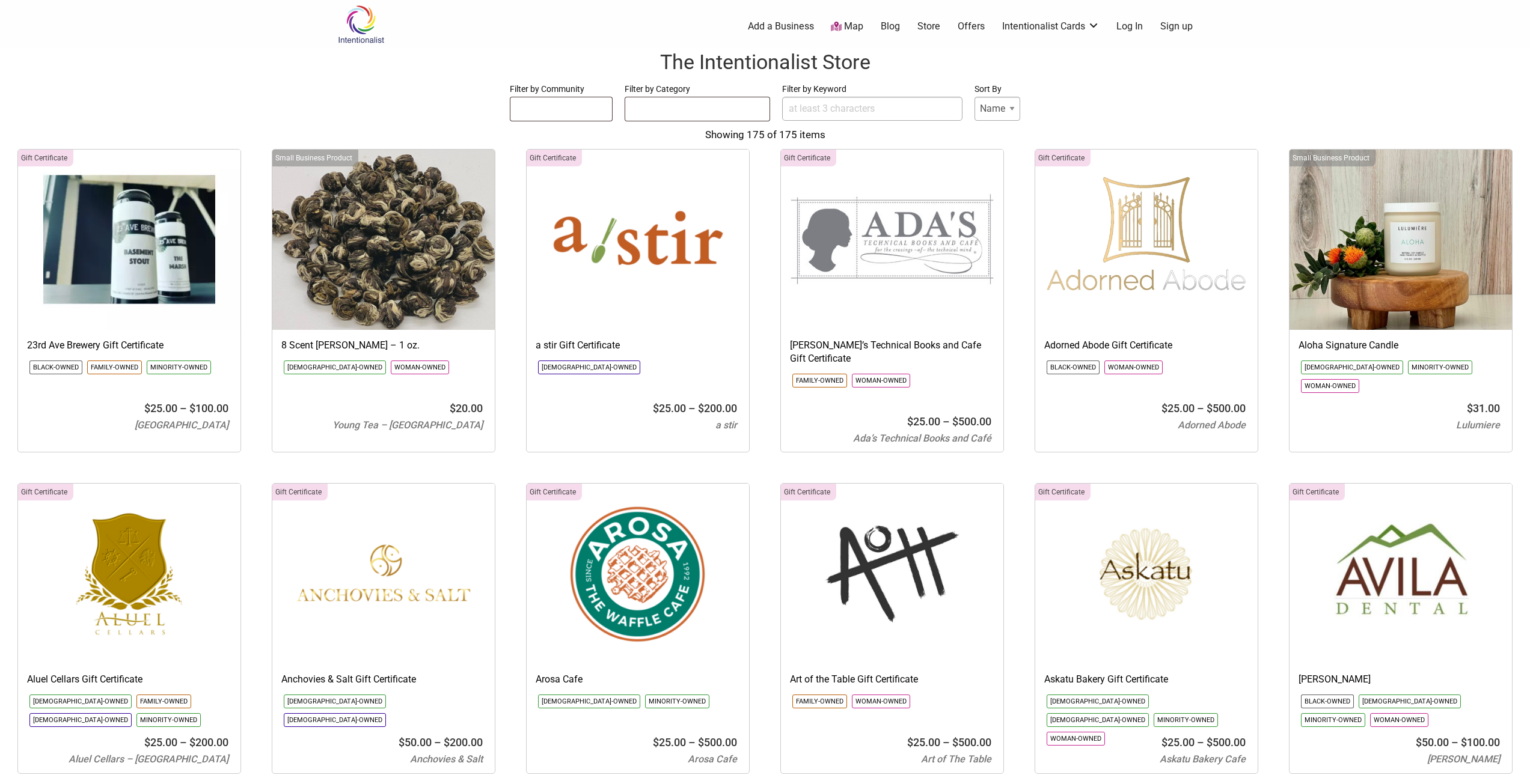
select select
click at [1108, 85] on form "Filter by Community Asian-Owned Black-Owned Disability-Owned Latino-Owned LGBTQ…" at bounding box center [765, 101] width 1506 height 40
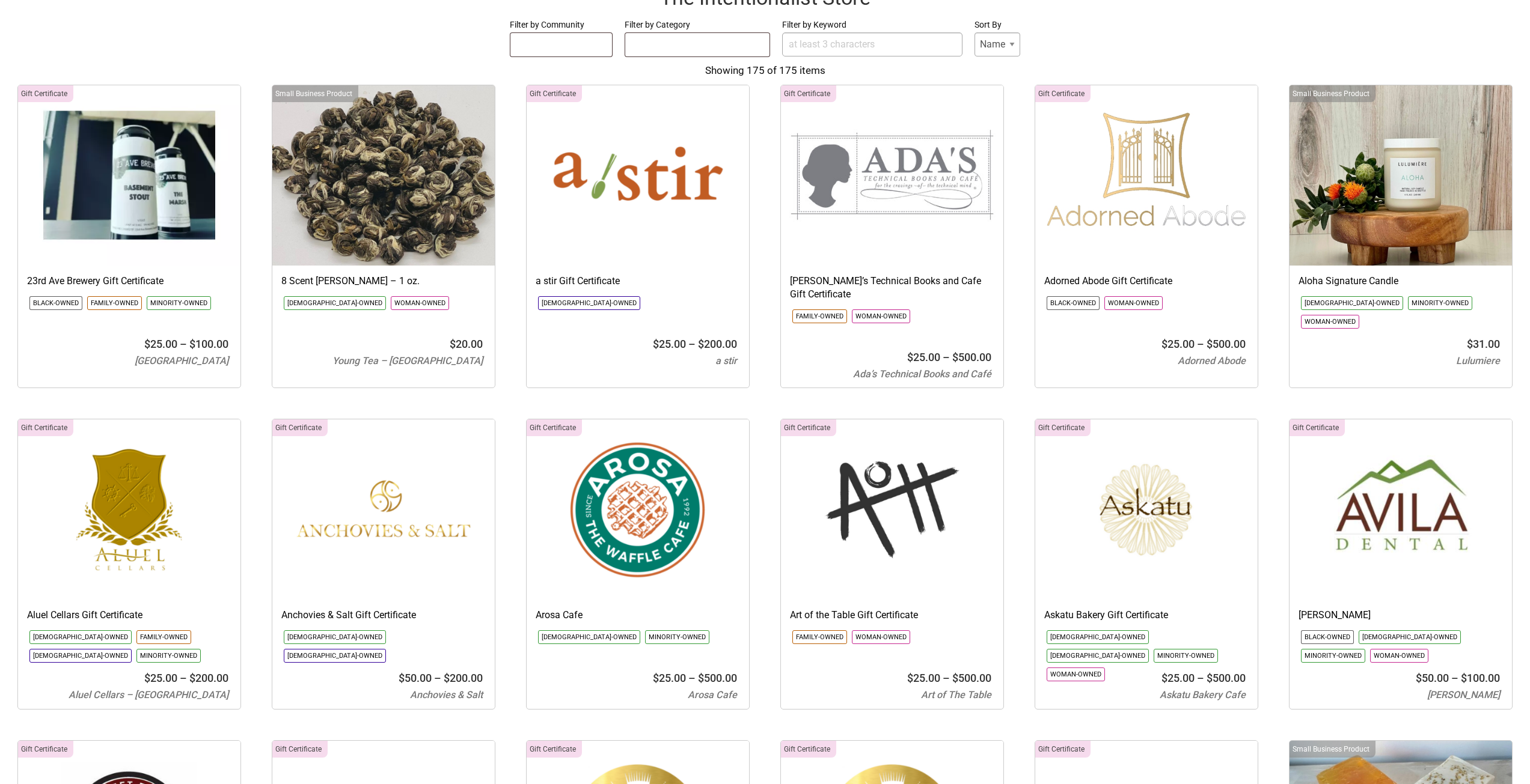
scroll to position [181, 0]
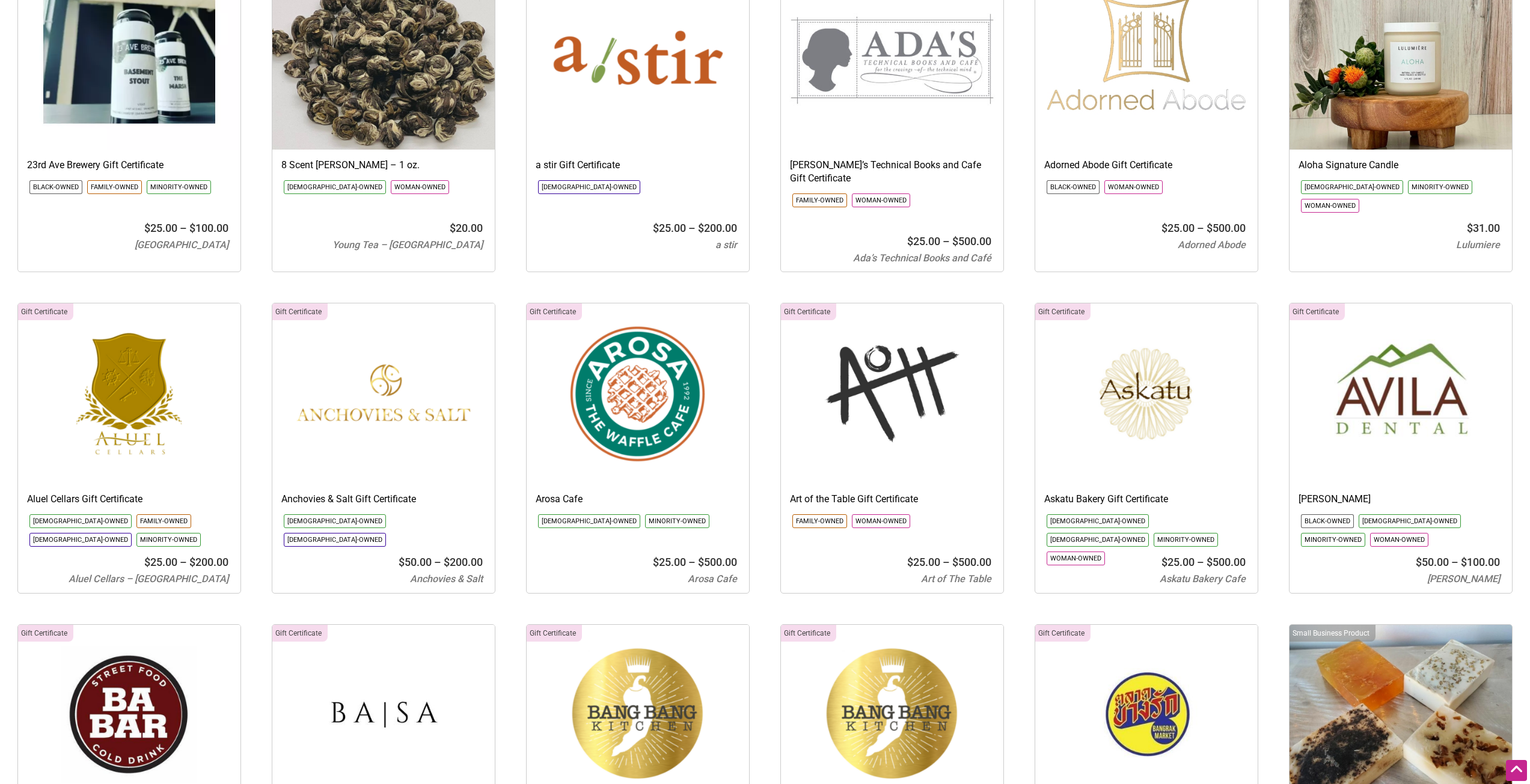
click at [1125, 401] on img at bounding box center [1146, 394] width 223 height 181
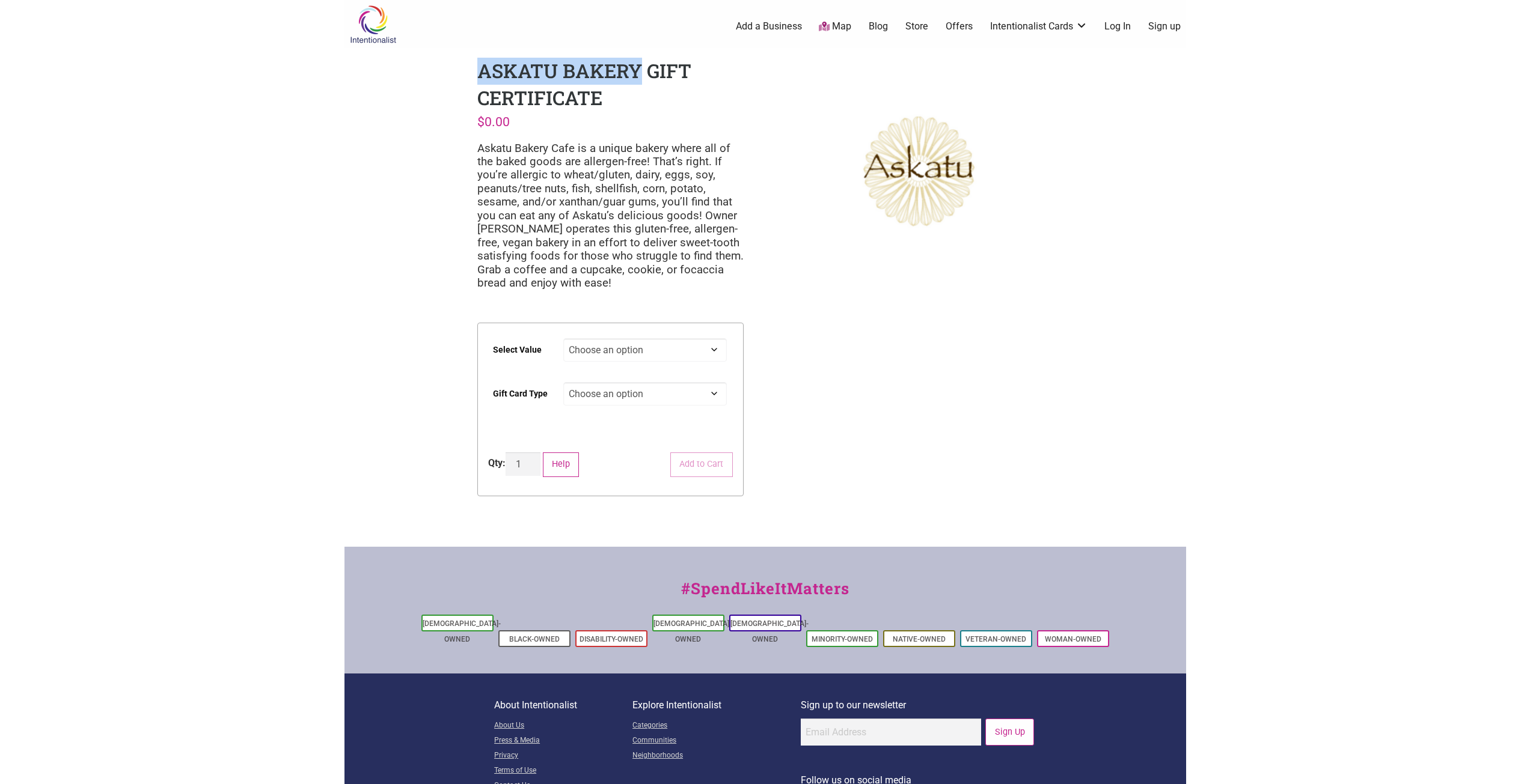
drag, startPoint x: 480, startPoint y: 70, endPoint x: 642, endPoint y: 70, distance: 162.0
click at [642, 70] on h1 "Askatu Bakery Gift Certificate" at bounding box center [584, 84] width 214 height 53
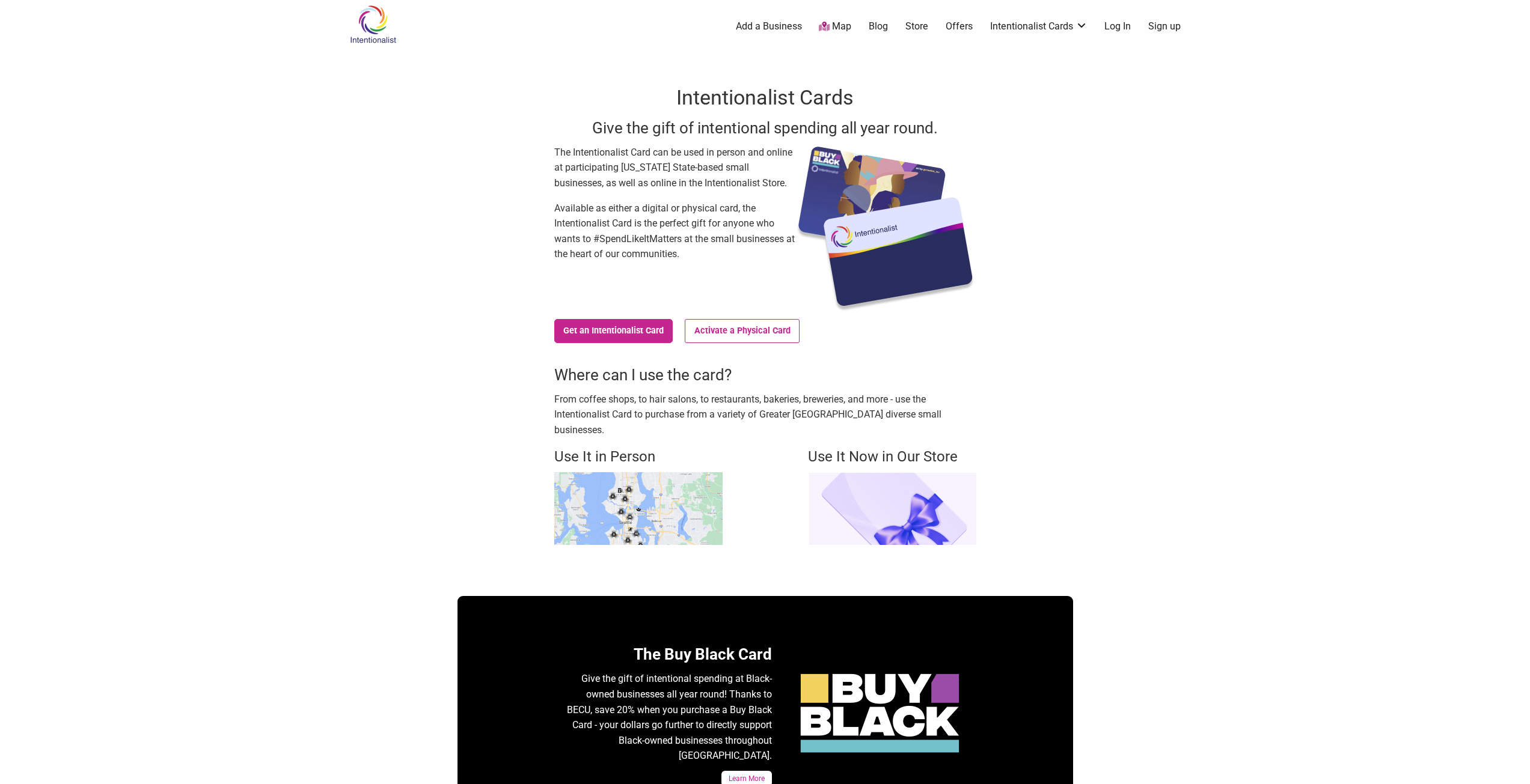
scroll to position [360, 0]
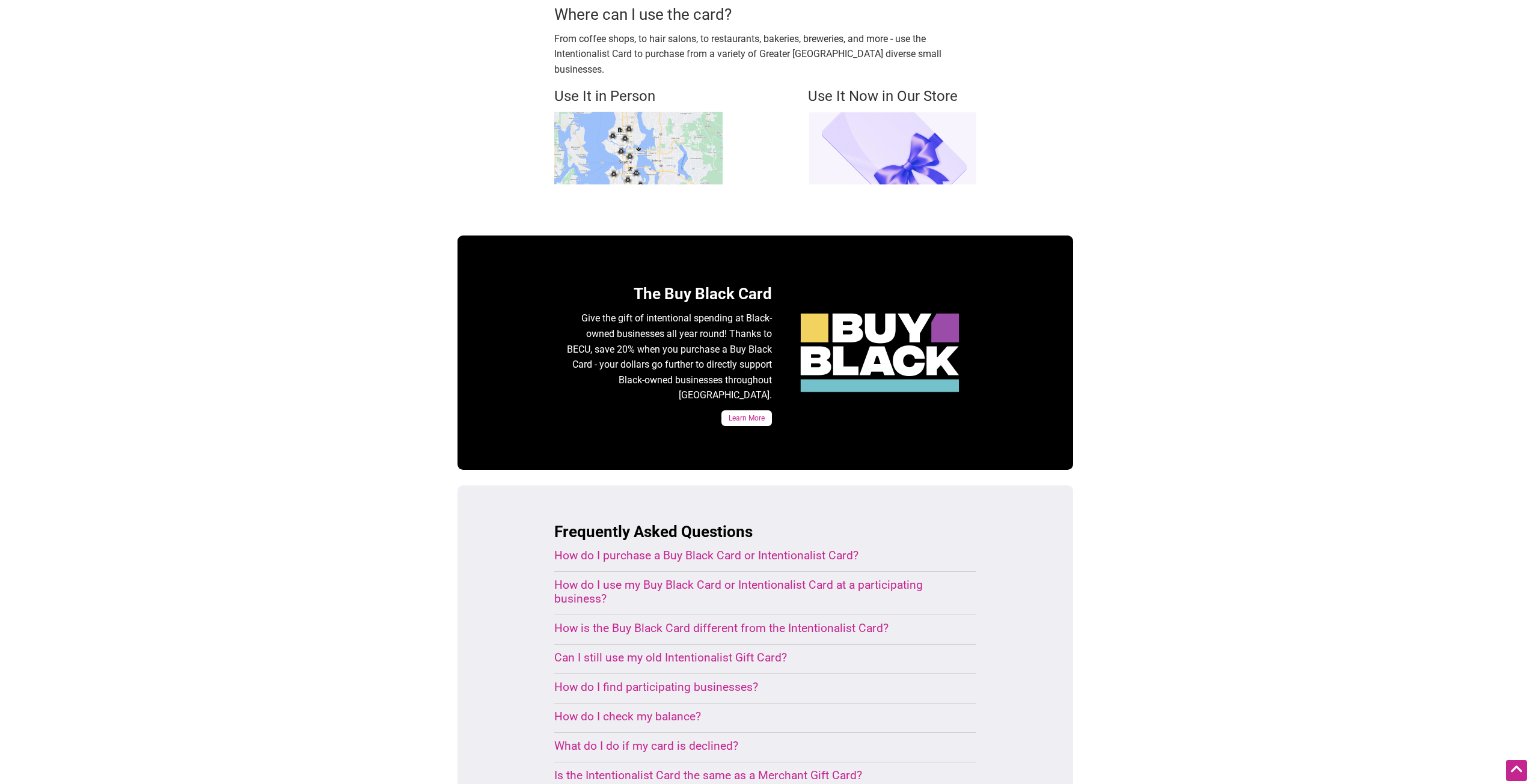
click at [1146, 414] on div "Intentionalist Spend like it matters 0 Add a Business Map Blog Store Offers Int…" at bounding box center [765, 463] width 841 height 1647
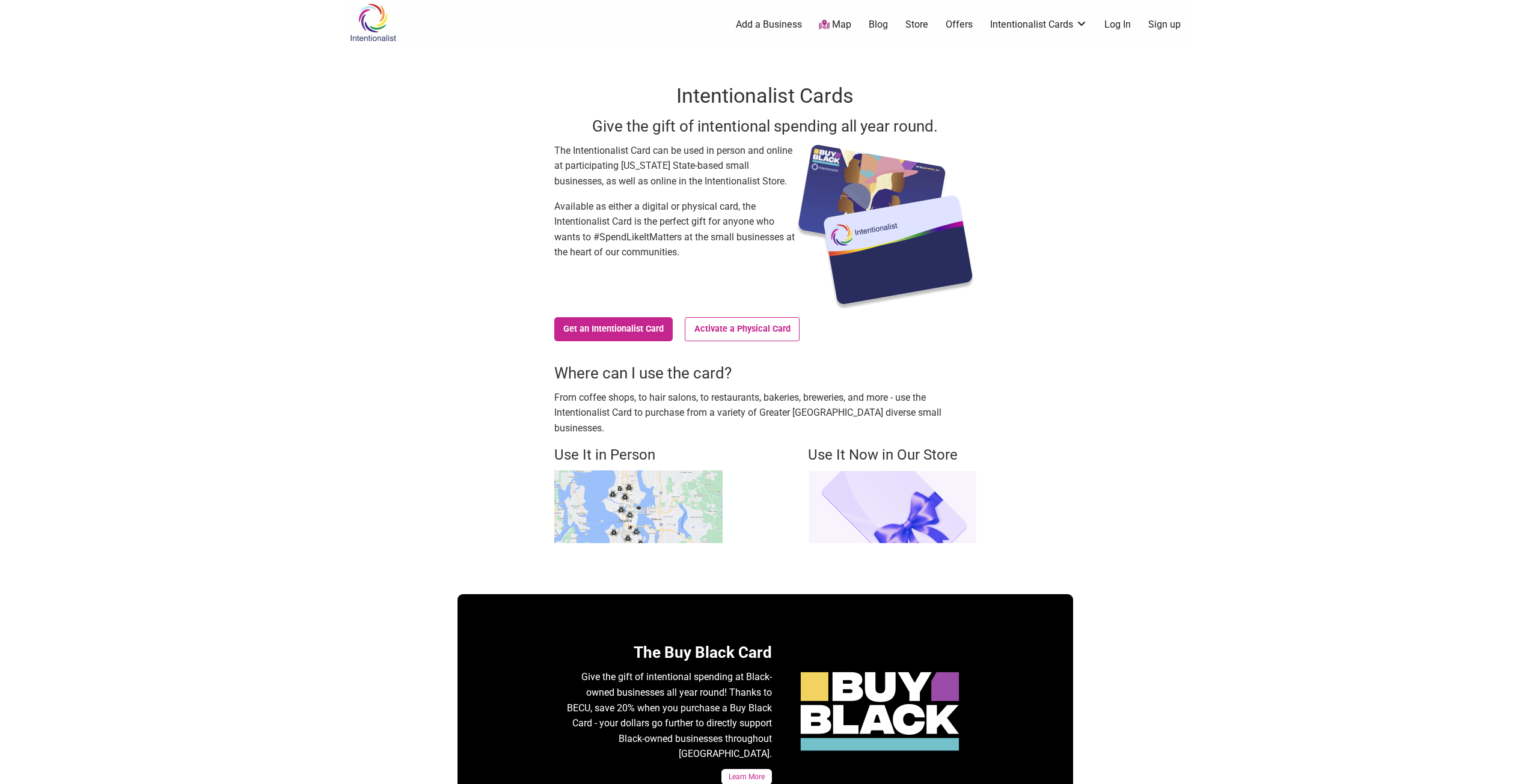
scroll to position [0, 0]
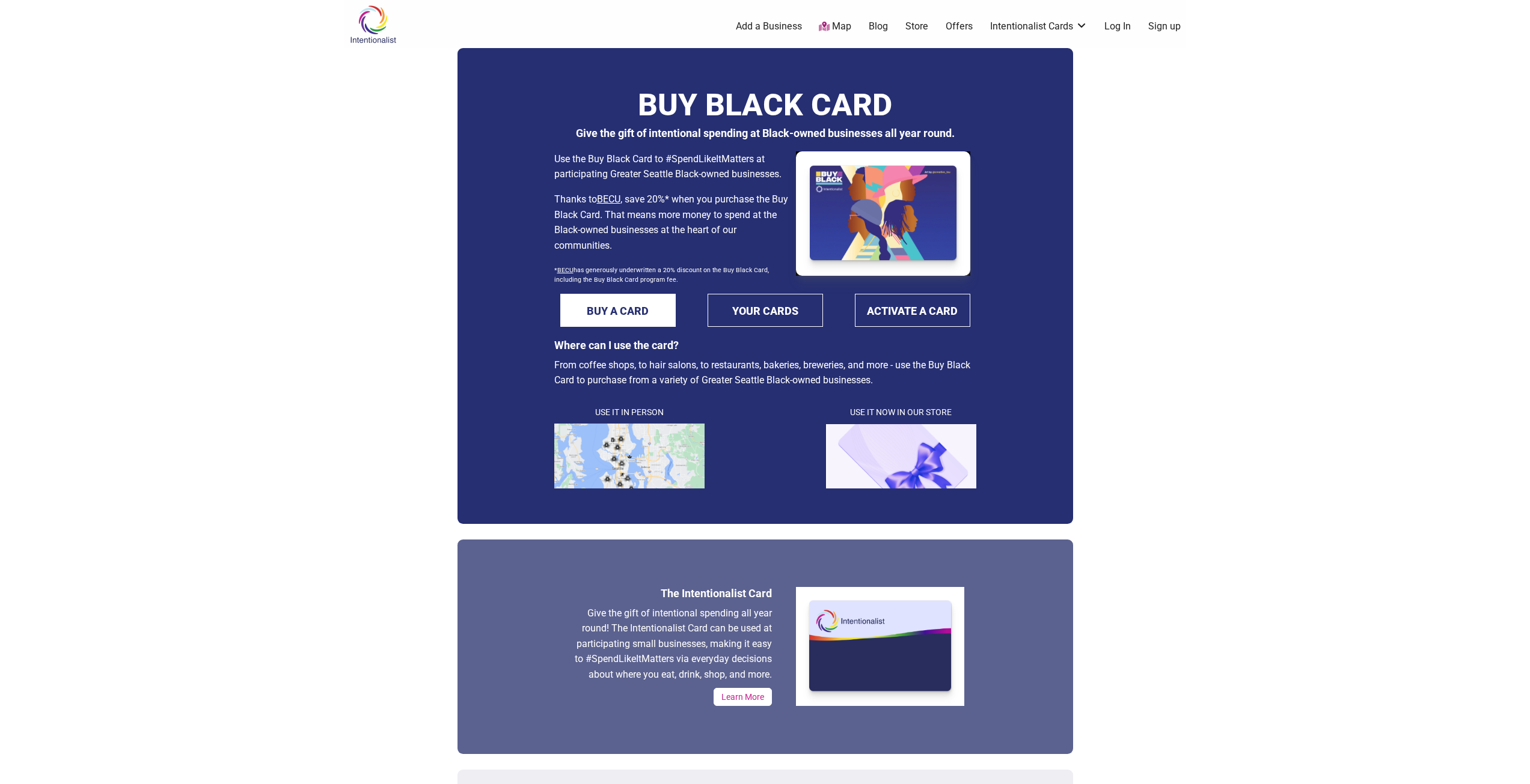
scroll to position [60, 0]
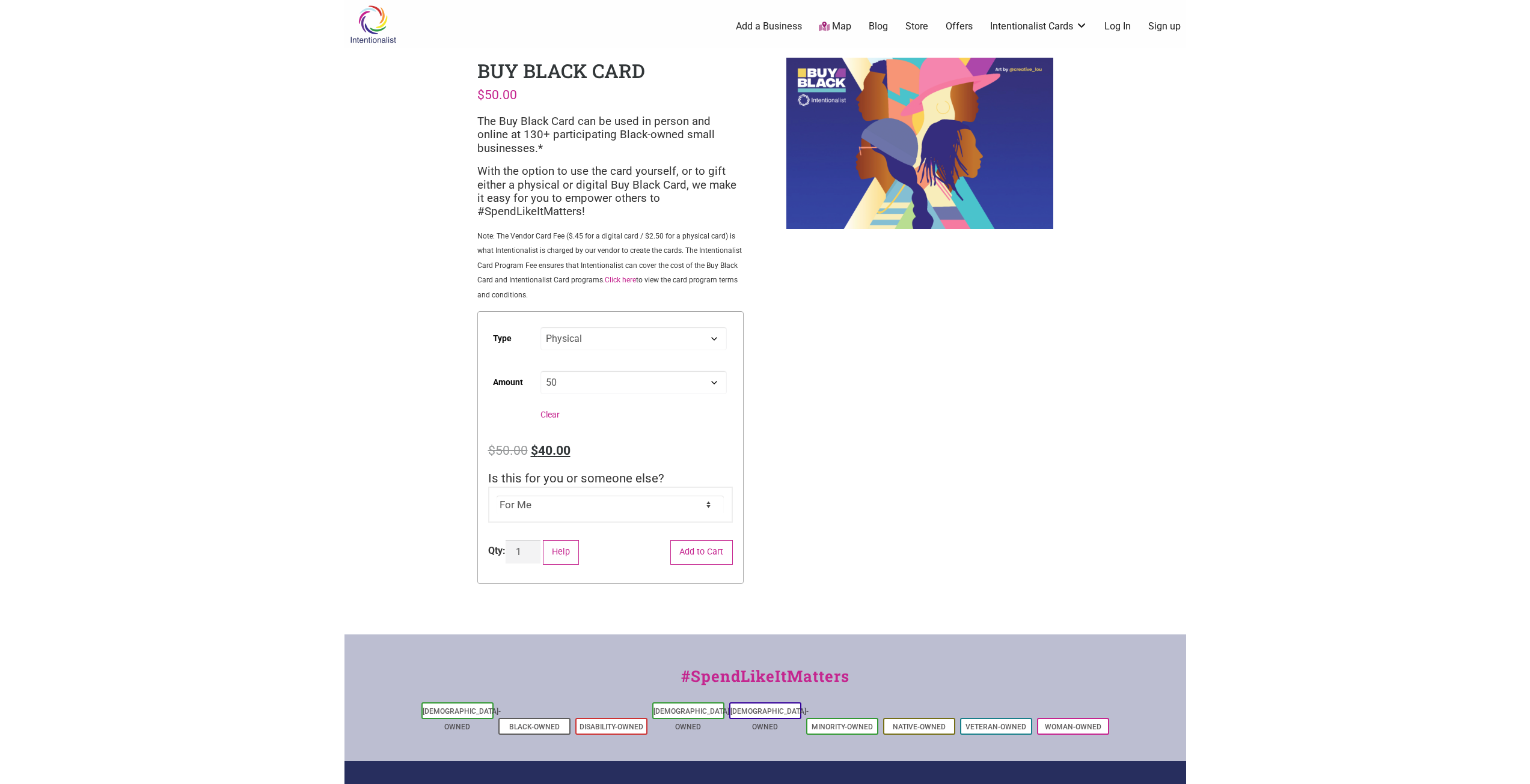
select select "Physical"
select select "50"
click at [1305, 285] on body "× Menu 0 Add a Business Map Blog Store Offers Intentionalist Cards Buy Black Ca…" at bounding box center [765, 392] width 1530 height 784
